Goal: Use online tool/utility

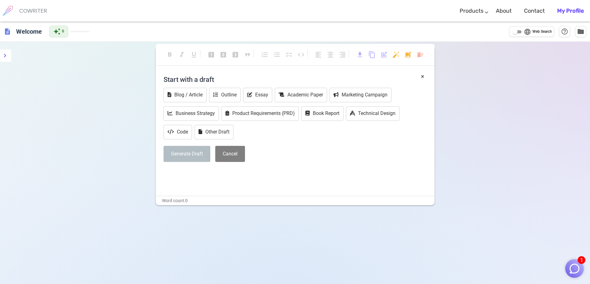
click at [203, 80] on h4 "Start with a draft" at bounding box center [294, 79] width 263 height 15
click at [109, 27] on div "description Welcome auto_awesome 0 language Web Search help_outline folder" at bounding box center [295, 32] width 590 height 20
click at [151, 12] on div "COWRITER Products Writing Marketing Emails Images (soon) About Contact My Profi…" at bounding box center [295, 11] width 590 height 22
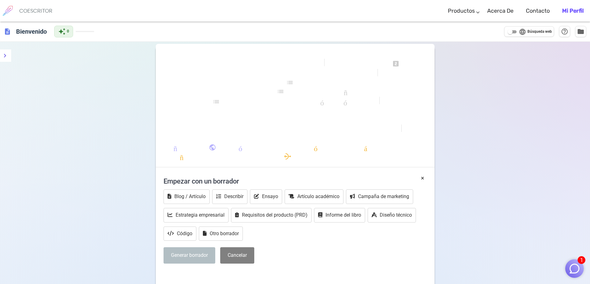
click at [206, 72] on div "formato_negrita formato_cursiva formato_subrayado se ve uno looks_two miradas_3…" at bounding box center [295, 109] width 279 height 118
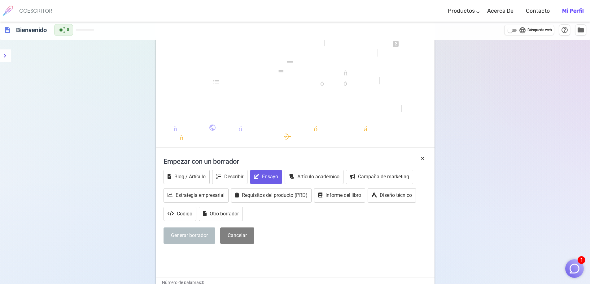
scroll to position [31, 0]
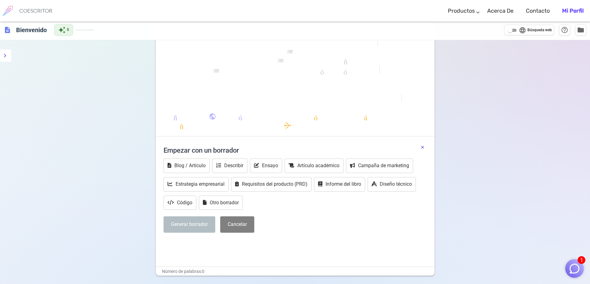
click at [423, 147] on font "×" at bounding box center [422, 147] width 3 height 7
click at [423, 240] on p "﻿" at bounding box center [294, 244] width 263 height 9
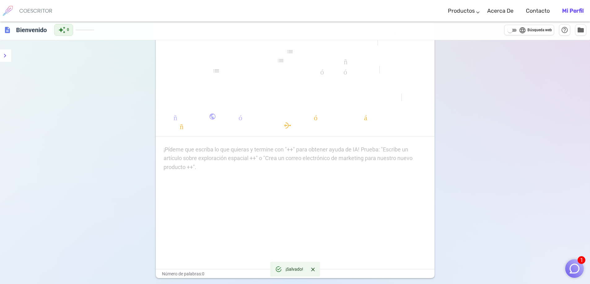
click at [206, 156] on div "¡Pídeme que escriba lo que quieras y termine con "++" para obtener ayuda de IA!…" at bounding box center [294, 158] width 263 height 27
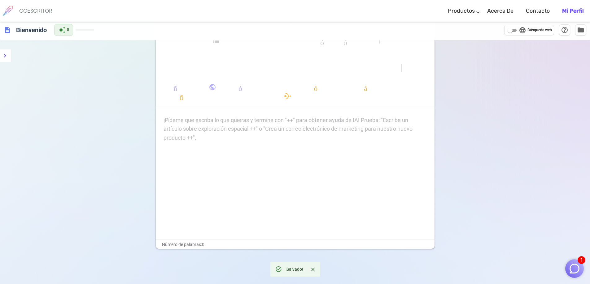
scroll to position [62, 0]
click at [192, 127] on div "¡Pídeme que escriba lo que quieras y termine con "++" para obtener ayuda de IA!…" at bounding box center [294, 128] width 263 height 27
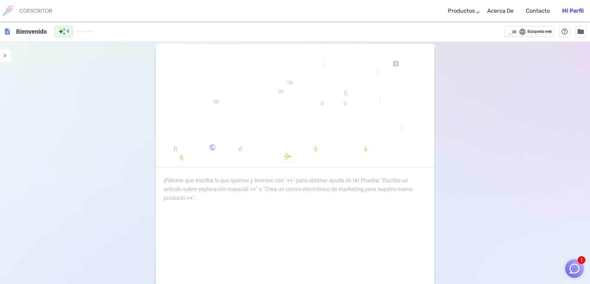
click at [193, 185] on div "¡Pídeme que escriba lo que quieras y termine con "++" para obtener ayuda de IA!…" at bounding box center [294, 189] width 263 height 27
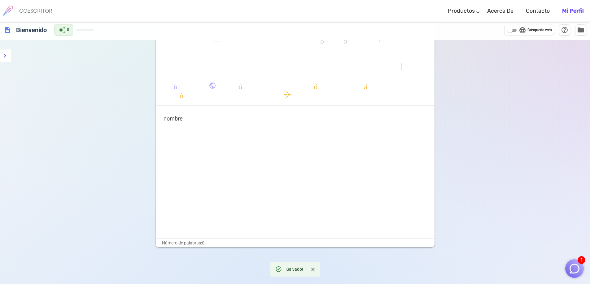
scroll to position [81, 0]
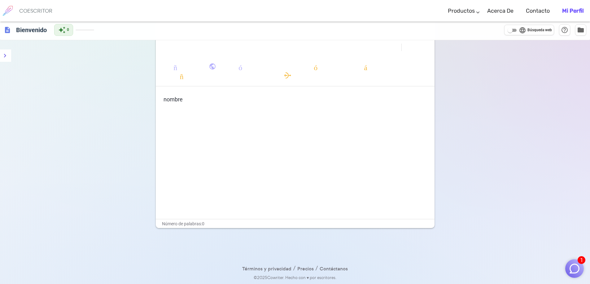
click at [228, 109] on div "nombre" at bounding box center [295, 157] width 279 height 124
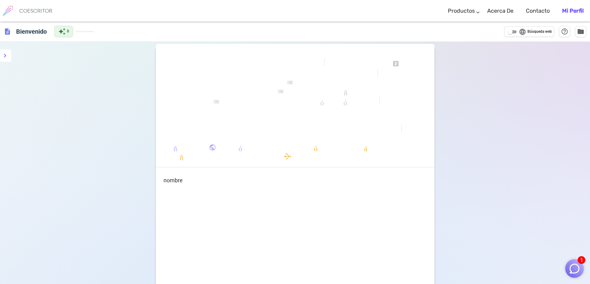
click at [186, 178] on p "nombre" at bounding box center [294, 180] width 263 height 9
click at [194, 185] on p "nombre" at bounding box center [294, 180] width 263 height 9
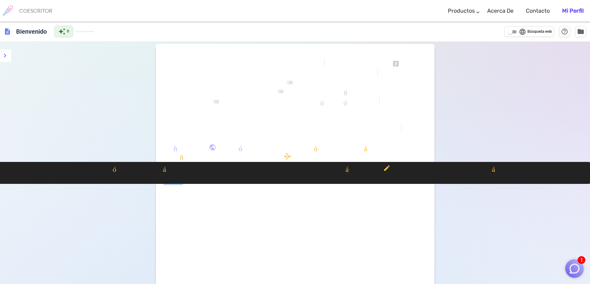
drag, startPoint x: 193, startPoint y: 178, endPoint x: 100, endPoint y: 181, distance: 93.5
click at [100, 181] on div "formato_negrita formato_cursiva formato_subrayado se ve uno looks_two miradas_3…" at bounding box center [295, 204] width 590 height 324
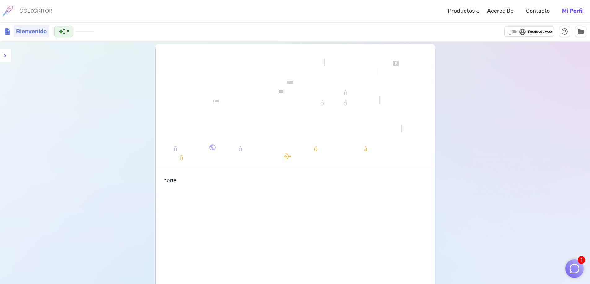
click at [20, 29] on font "Bienvenido" at bounding box center [31, 31] width 31 height 7
click at [8, 30] on span "description" at bounding box center [7, 31] width 7 height 7
click at [22, 15] on div "COESCRITOR" at bounding box center [35, 11] width 33 height 22
